Goal: Navigation & Orientation: Find specific page/section

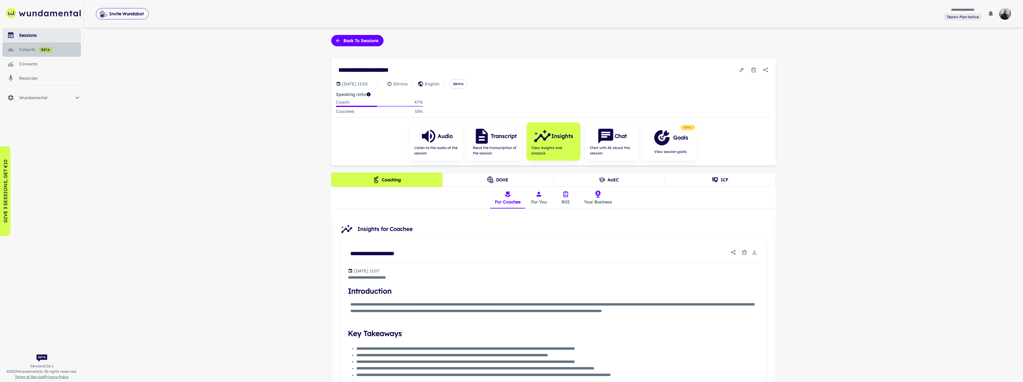
click at [29, 48] on div "cohorts beta" at bounding box center [50, 49] width 62 height 7
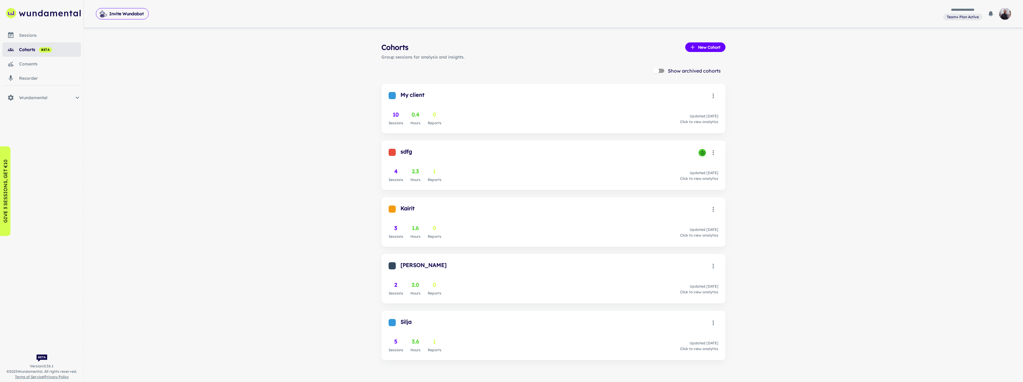
click at [39, 35] on div "sessions" at bounding box center [50, 35] width 62 height 7
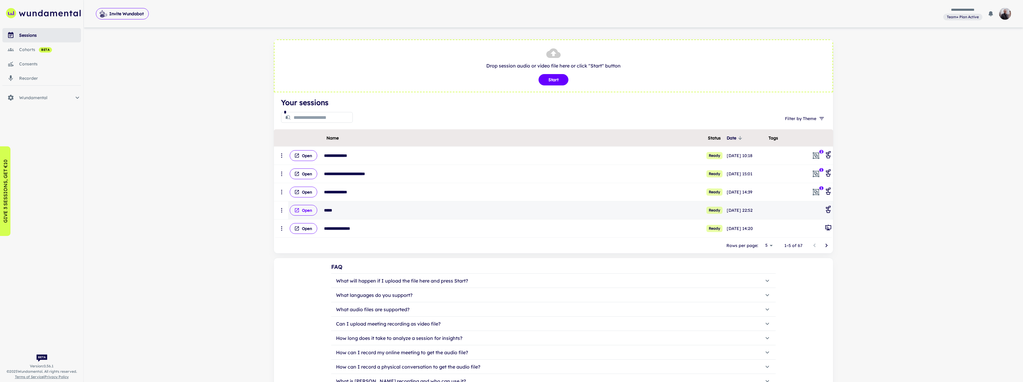
click at [309, 211] on button "Open" at bounding box center [303, 210] width 27 height 11
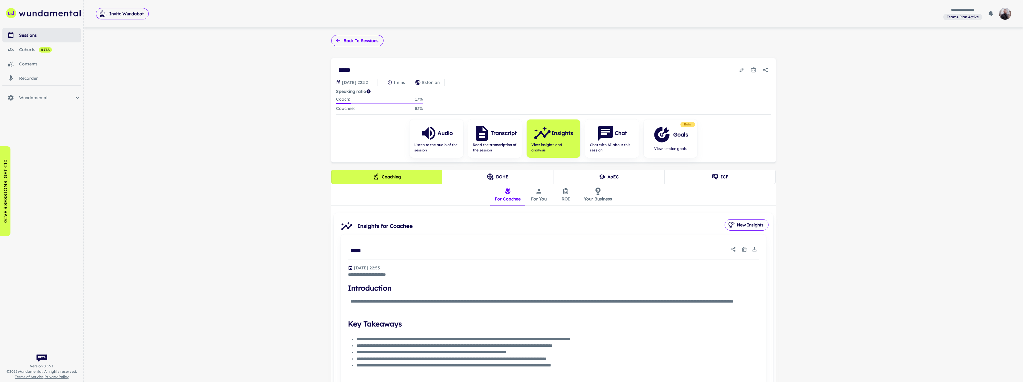
click at [362, 42] on button "Back to sessions" at bounding box center [357, 40] width 52 height 11
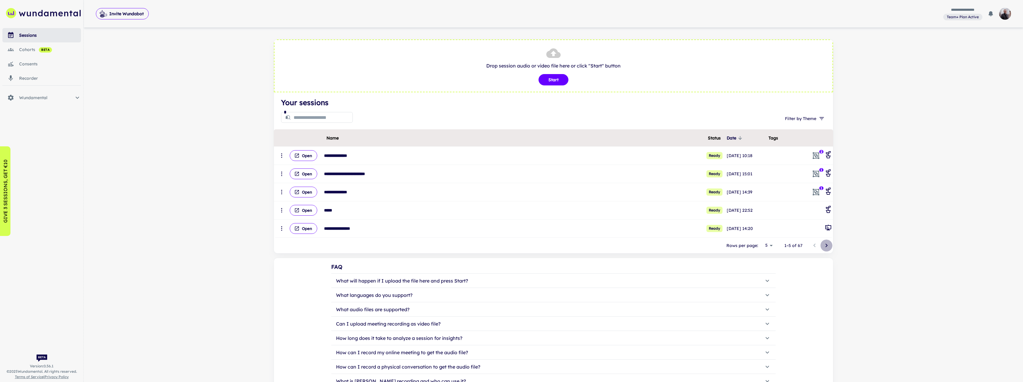
click at [824, 250] on button "Go to next page" at bounding box center [827, 246] width 12 height 12
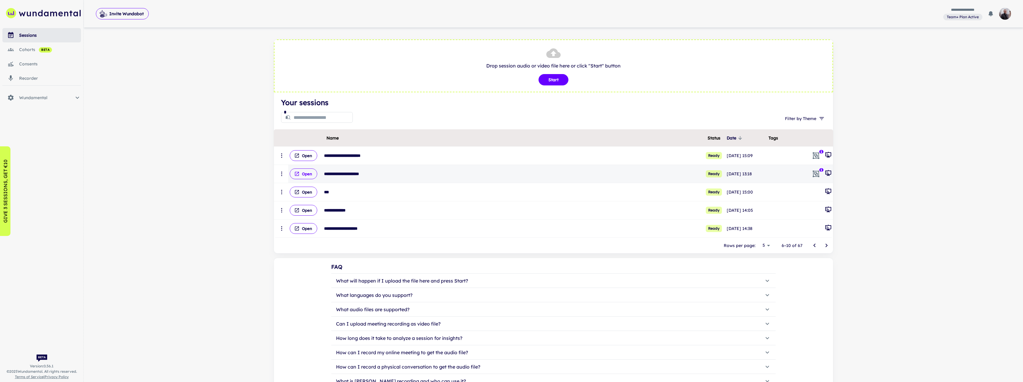
click at [307, 172] on button "Open" at bounding box center [303, 174] width 27 height 11
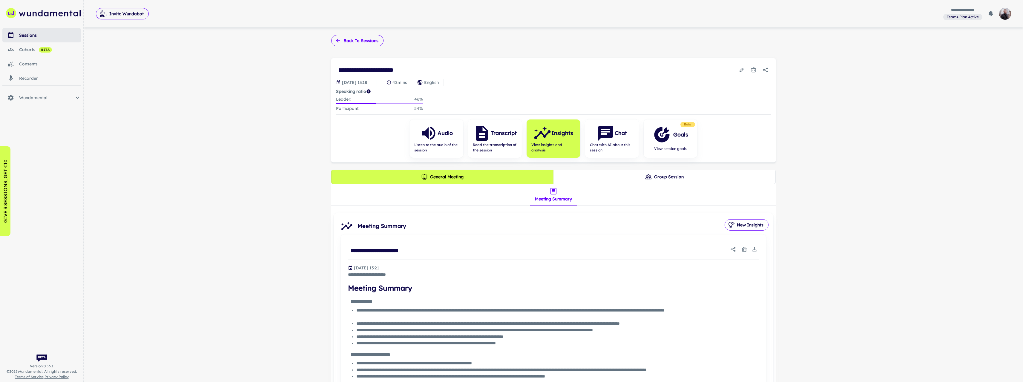
click at [355, 41] on button "Back to sessions" at bounding box center [357, 40] width 52 height 11
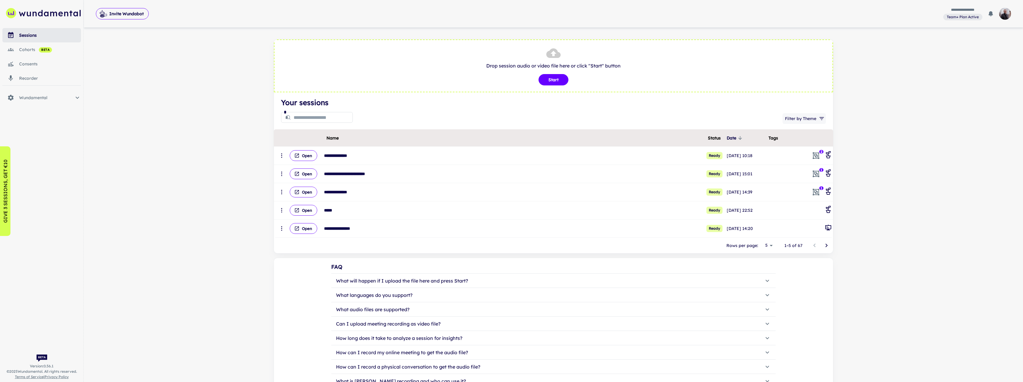
click at [821, 117] on icon "button" at bounding box center [822, 119] width 6 height 6
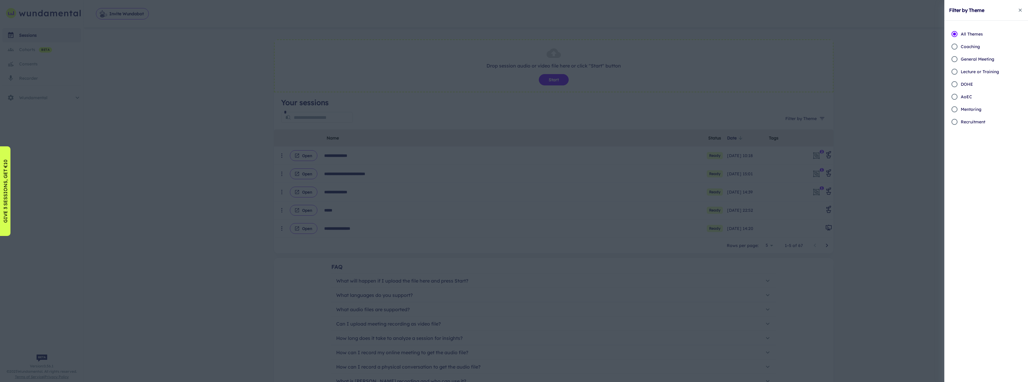
click at [974, 45] on p "Coaching" at bounding box center [970, 46] width 19 height 7
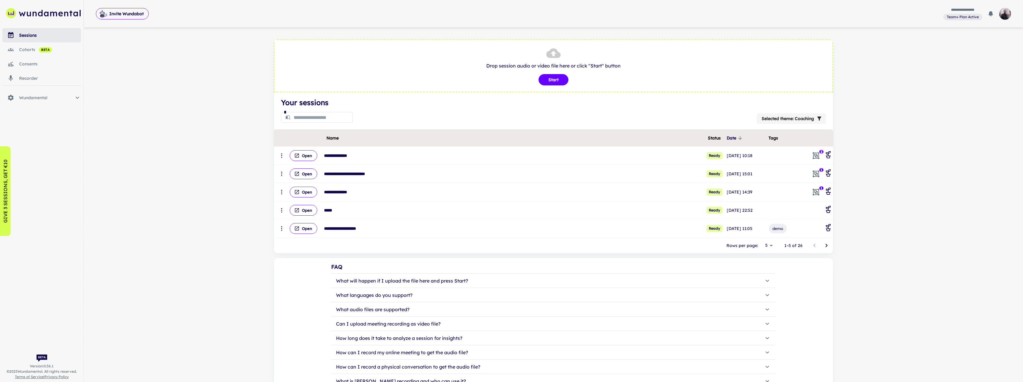
click at [827, 245] on icon "Go to next page" at bounding box center [827, 246] width 2 height 4
click at [826, 245] on icon "Go to next page" at bounding box center [827, 246] width 2 height 4
click at [309, 191] on button "Open" at bounding box center [303, 192] width 27 height 11
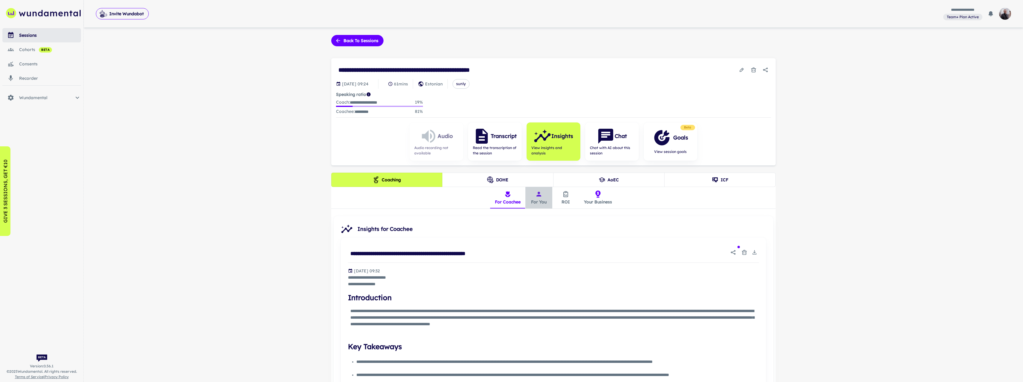
click at [544, 202] on button "For You" at bounding box center [539, 198] width 27 height 22
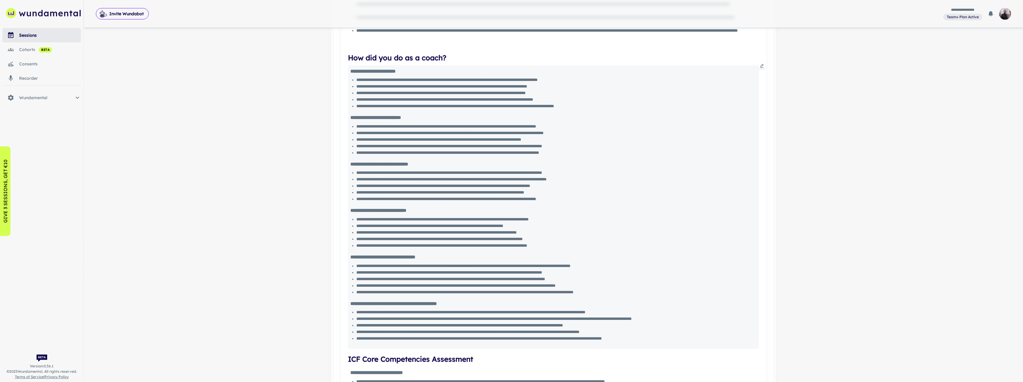
scroll to position [359, 0]
